Goal: Navigation & Orientation: Find specific page/section

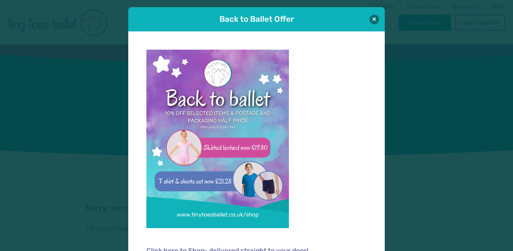
scroll to position [7, 0]
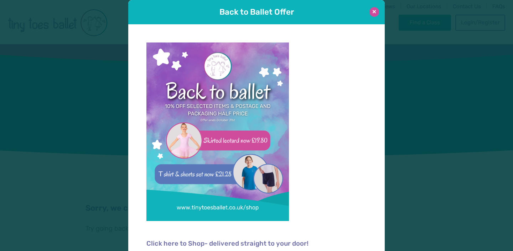
click at [376, 12] on button at bounding box center [375, 12] width 10 height 10
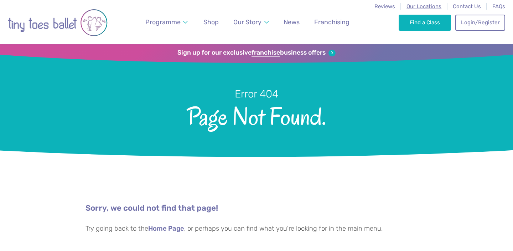
click at [421, 6] on span "Our Locations" at bounding box center [424, 6] width 35 height 6
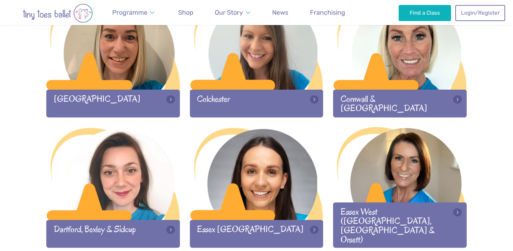
scroll to position [403, 0]
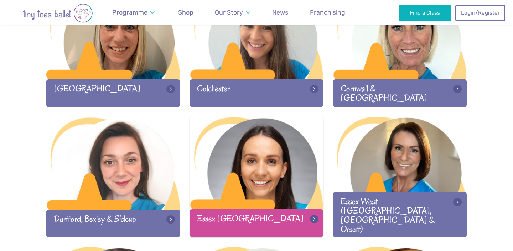
click at [248, 171] on div at bounding box center [257, 163] width 134 height 94
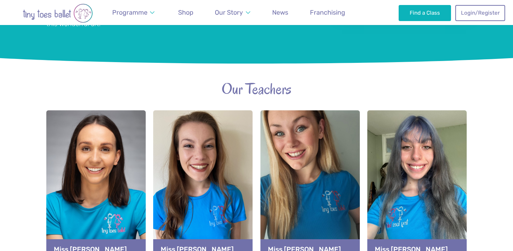
scroll to position [718, 0]
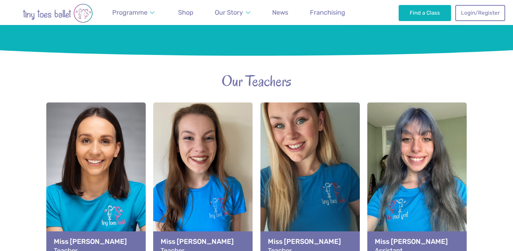
click at [96, 140] on div "View full-size image" at bounding box center [95, 167] width 99 height 130
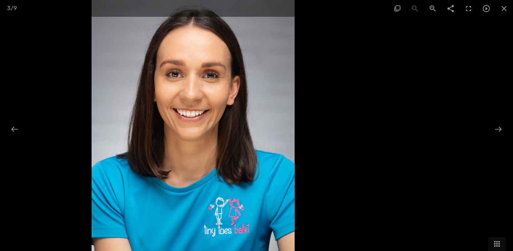
click at [209, 64] on img at bounding box center [194, 125] width 204 height 251
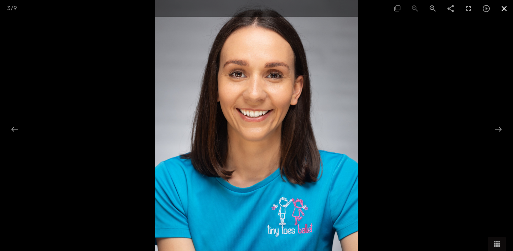
click at [505, 12] on span at bounding box center [504, 8] width 18 height 17
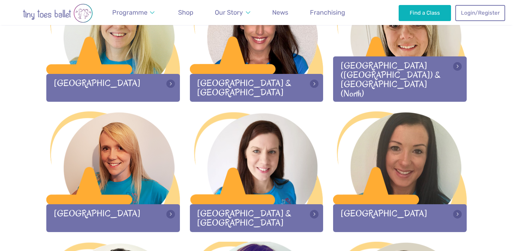
scroll to position [842, 0]
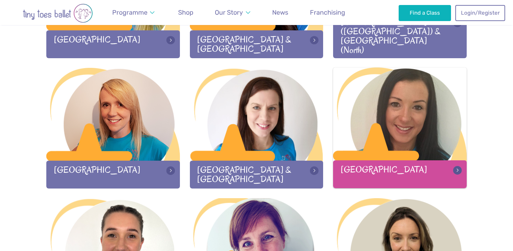
click at [401, 128] on div at bounding box center [400, 114] width 134 height 94
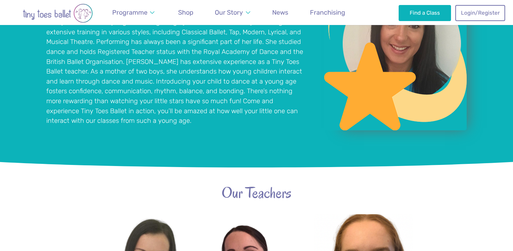
scroll to position [829, 0]
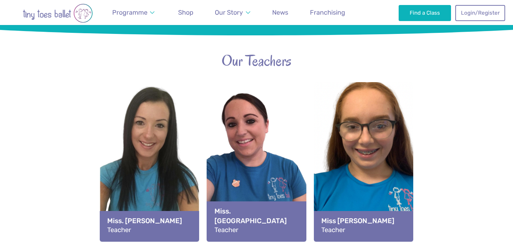
click at [169, 154] on div "View full-size image" at bounding box center [149, 147] width 99 height 130
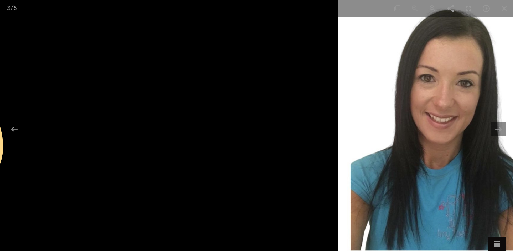
click at [483, 37] on img at bounding box center [445, 125] width 215 height 251
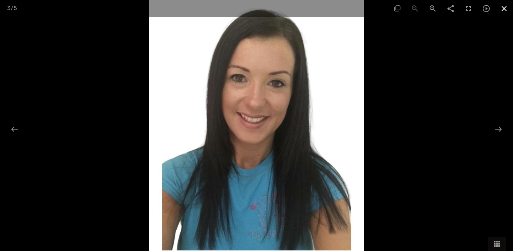
click at [507, 10] on span at bounding box center [504, 8] width 18 height 17
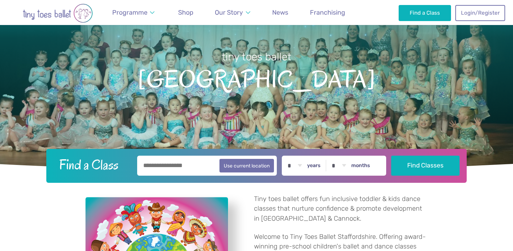
scroll to position [0, 0]
